Goal: Navigation & Orientation: Find specific page/section

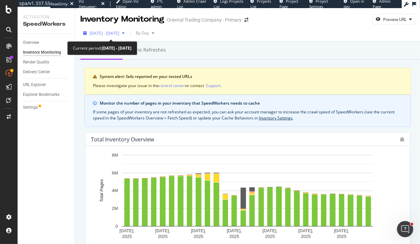
click at [110, 31] on span "2025 Sep. 6th - Oct. 3rd" at bounding box center [105, 33] width 30 height 6
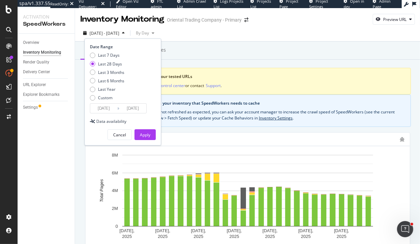
click at [290, 52] on div "Indexed URLs Cache refreshes" at bounding box center [247, 51] width 345 height 18
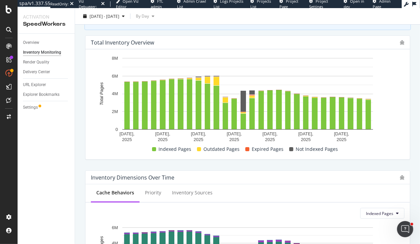
scroll to position [89, 0]
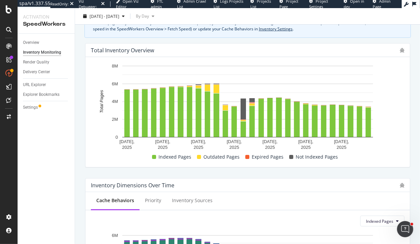
click at [35, 39] on div "Overview" at bounding box center [49, 43] width 52 height 10
click at [35, 43] on div "Overview" at bounding box center [31, 42] width 16 height 7
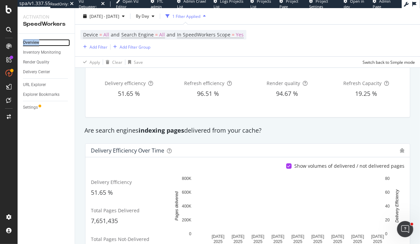
scroll to position [73, 0]
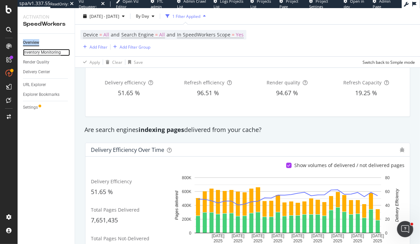
click at [36, 50] on div "Inventory Monitoring" at bounding box center [42, 52] width 38 height 7
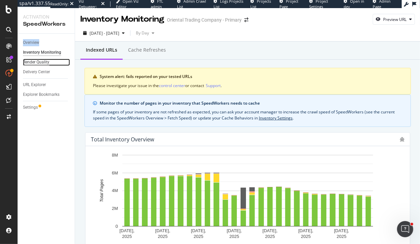
click at [43, 60] on div "Render Quality" at bounding box center [36, 62] width 26 height 7
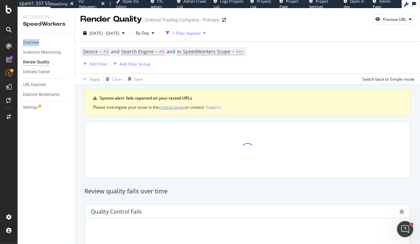
click at [174, 106] on div "control center" at bounding box center [172, 107] width 26 height 6
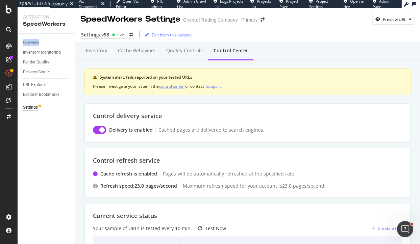
click at [178, 88] on div "control center" at bounding box center [172, 86] width 26 height 6
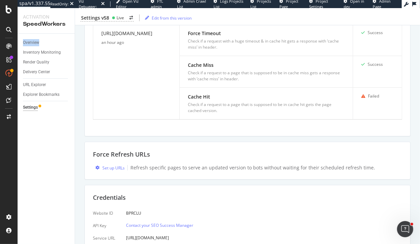
scroll to position [512, 0]
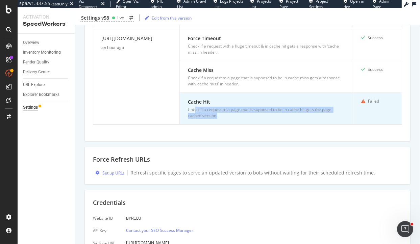
drag, startPoint x: 223, startPoint y: 116, endPoint x: 194, endPoint y: 106, distance: 30.5
click at [194, 107] on div "Check if a request to a page that is supposed to be in cache hit gets the page …" at bounding box center [266, 113] width 157 height 12
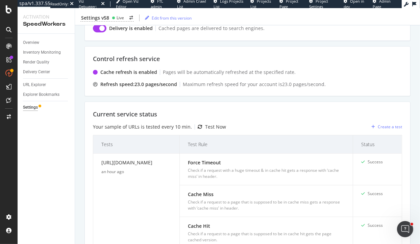
scroll to position [101, 0]
click at [207, 126] on div "Test Now" at bounding box center [215, 127] width 21 height 7
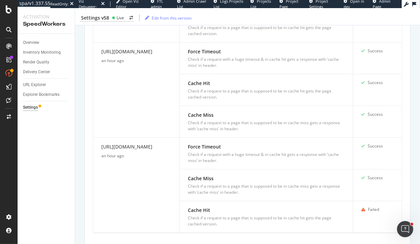
scroll to position [405, 0]
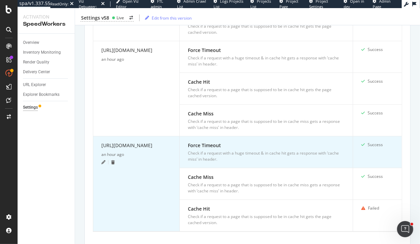
drag, startPoint x: 125, startPoint y: 153, endPoint x: 99, endPoint y: 146, distance: 27.5
click at [99, 146] on td "https://www.fun365.orientaltrading.com/ an hour ago" at bounding box center [136, 184] width 86 height 95
copy div "https://www.fun365.orientaltrading.com/"
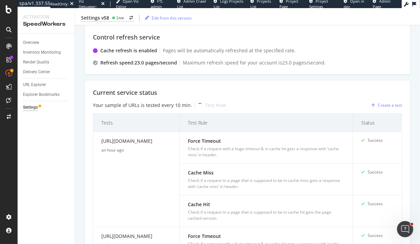
scroll to position [122, 0]
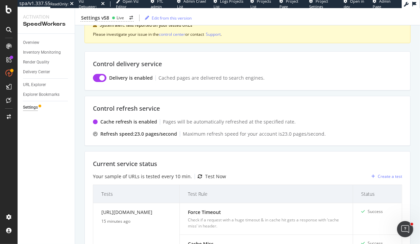
scroll to position [0, 0]
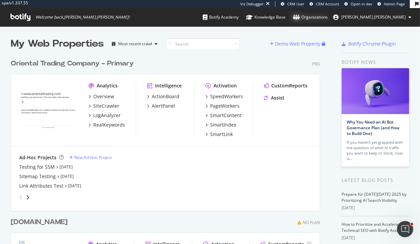
click at [328, 18] on div "Organizations" at bounding box center [310, 17] width 35 height 7
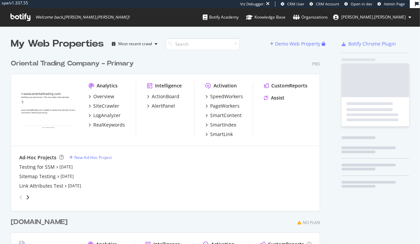
scroll to position [277, 315]
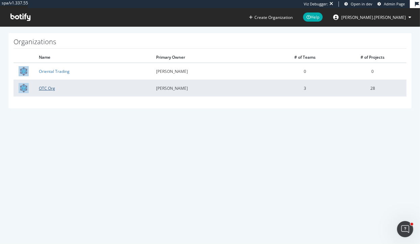
click at [45, 87] on link "OTC Org" at bounding box center [47, 88] width 16 height 6
